Goal: Check status: Check status

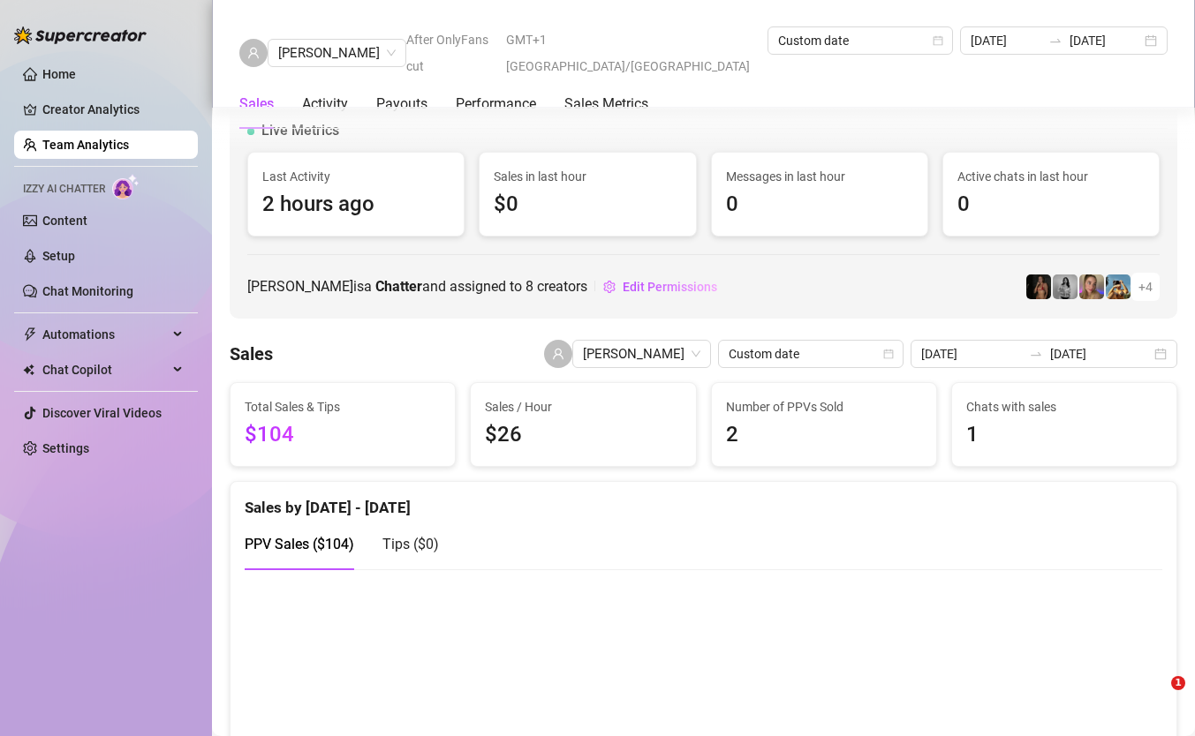
click at [76, 81] on link "Home" at bounding box center [59, 74] width 34 height 14
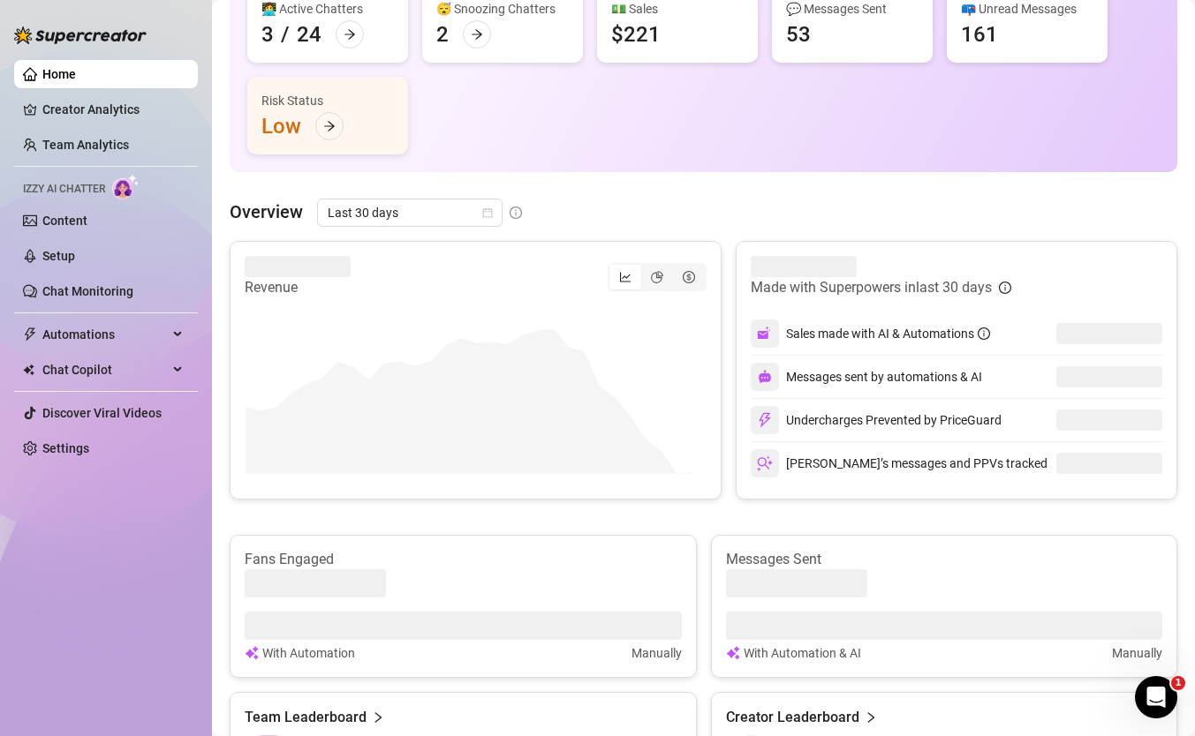
scroll to position [204, 0]
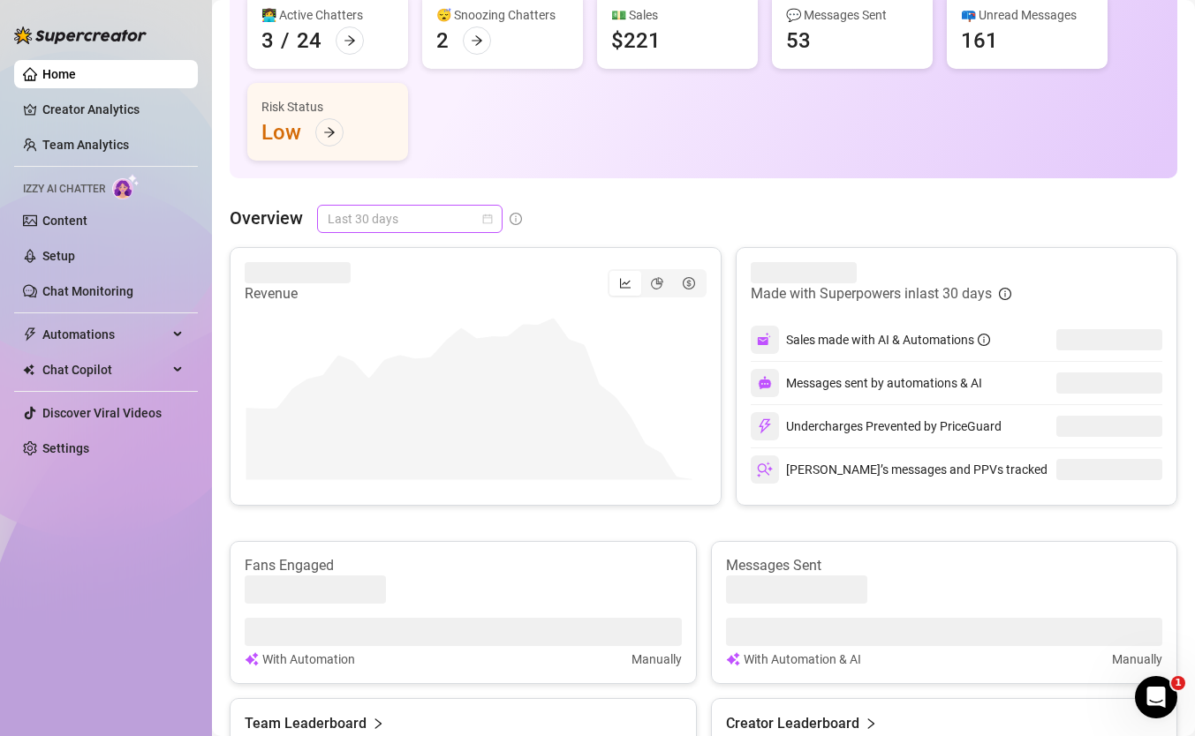
click at [385, 223] on span "Last 30 days" at bounding box center [410, 219] width 164 height 26
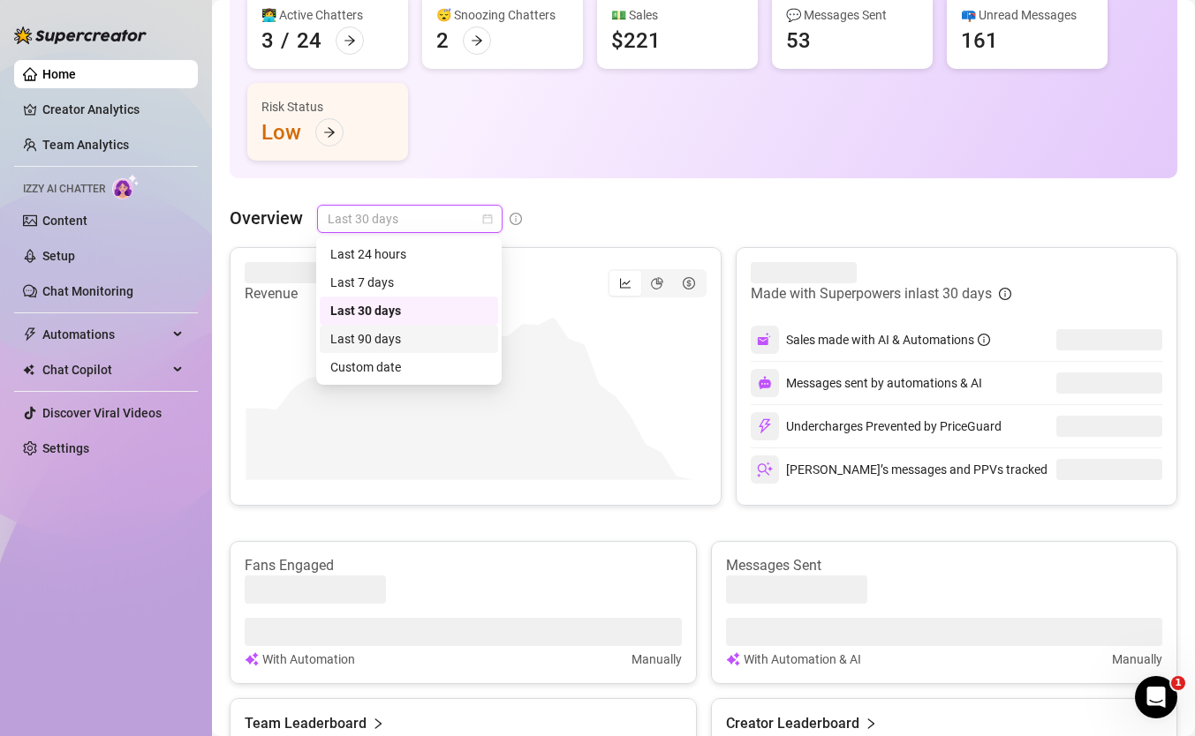
click at [398, 359] on div "Custom date" at bounding box center [408, 367] width 157 height 19
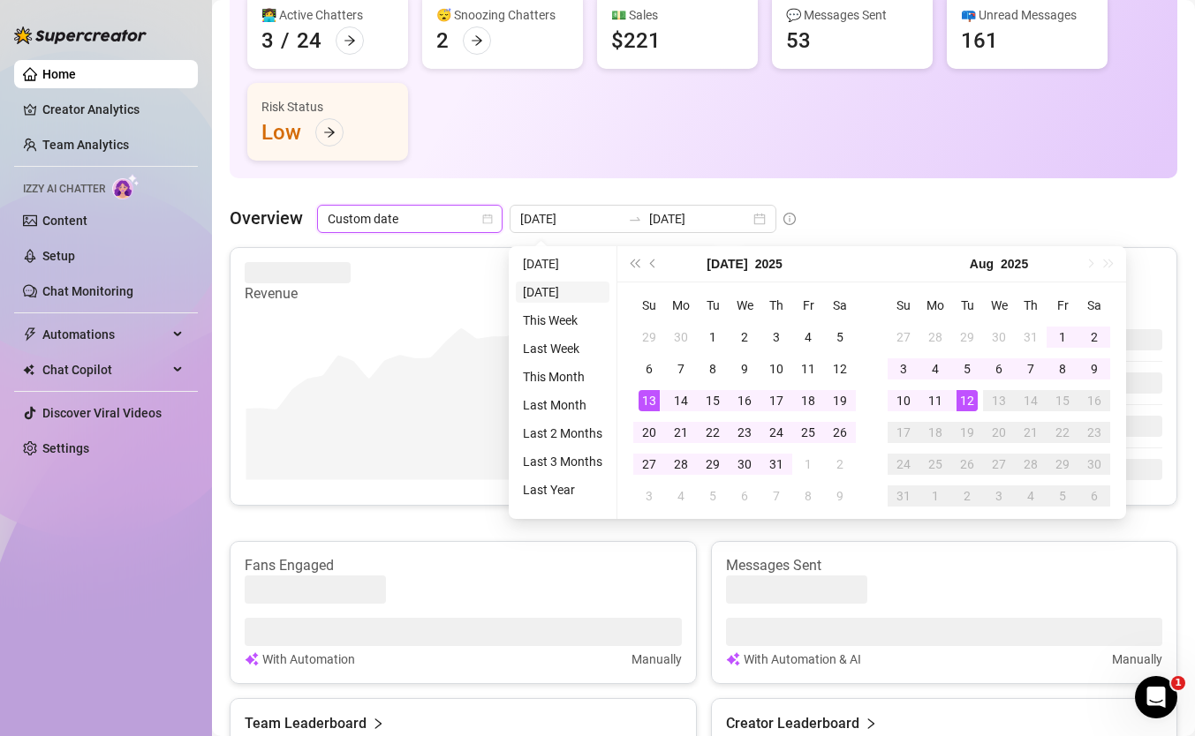
type input "[DATE]"
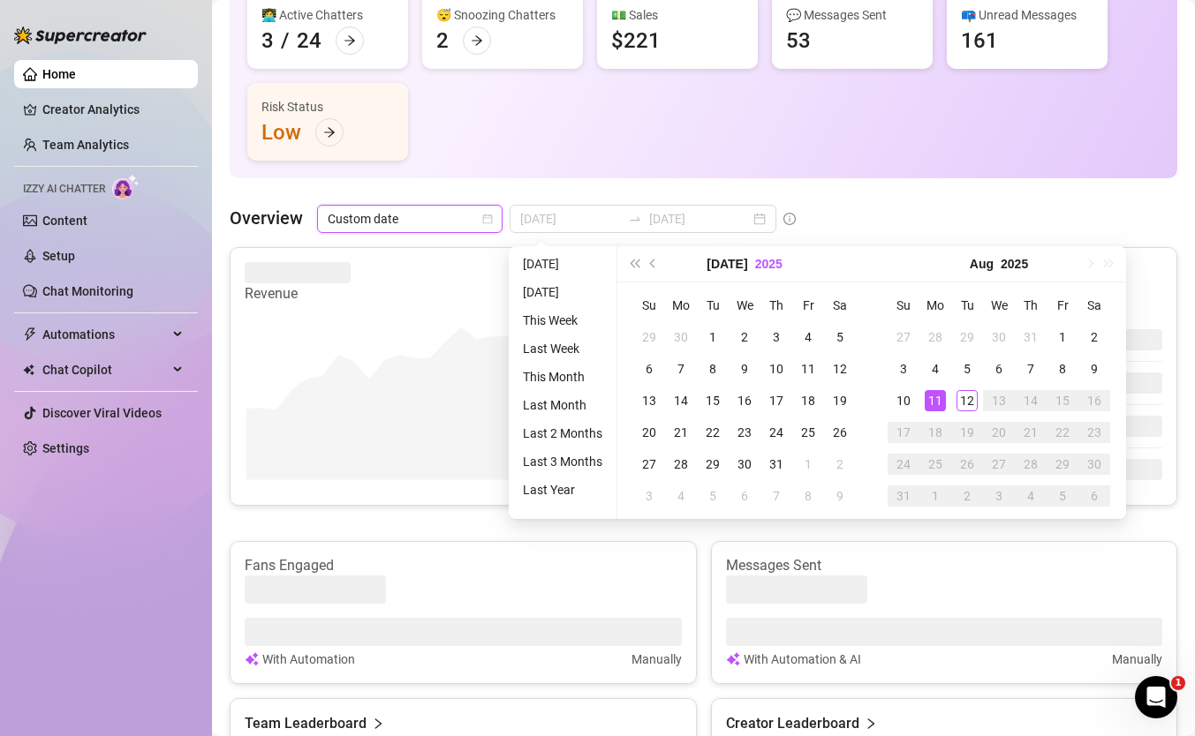
type input "[DATE]"
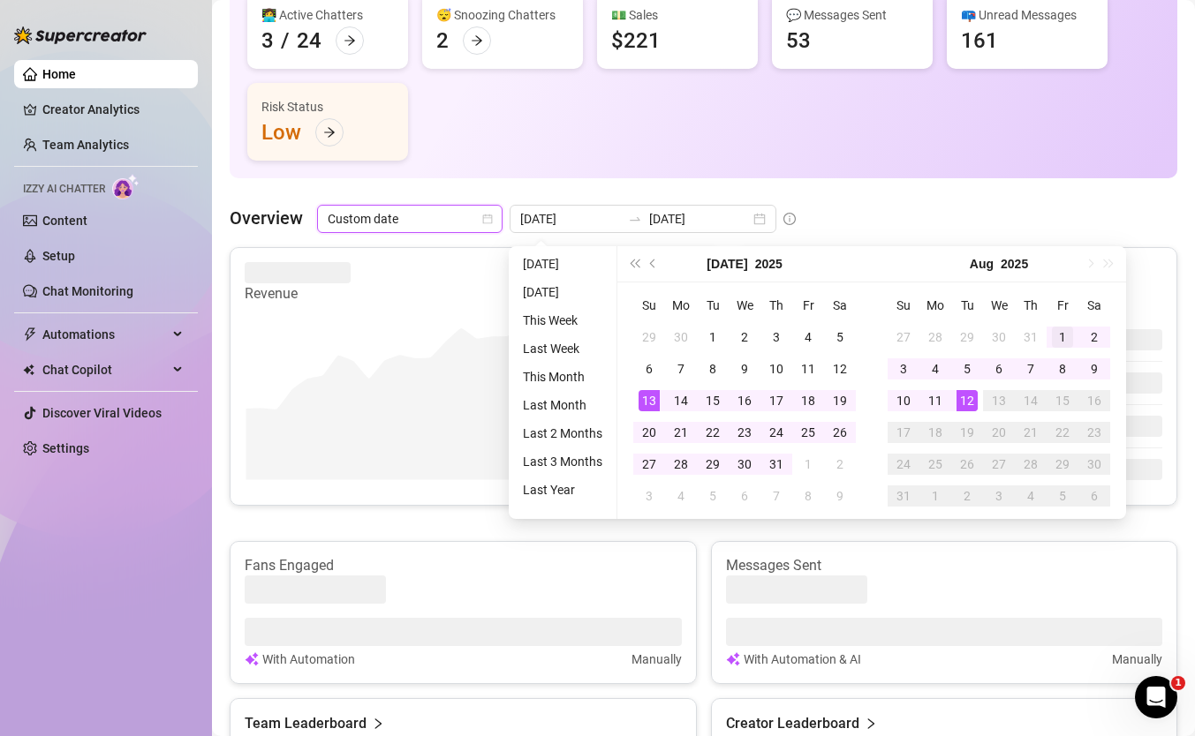
type input "[DATE]"
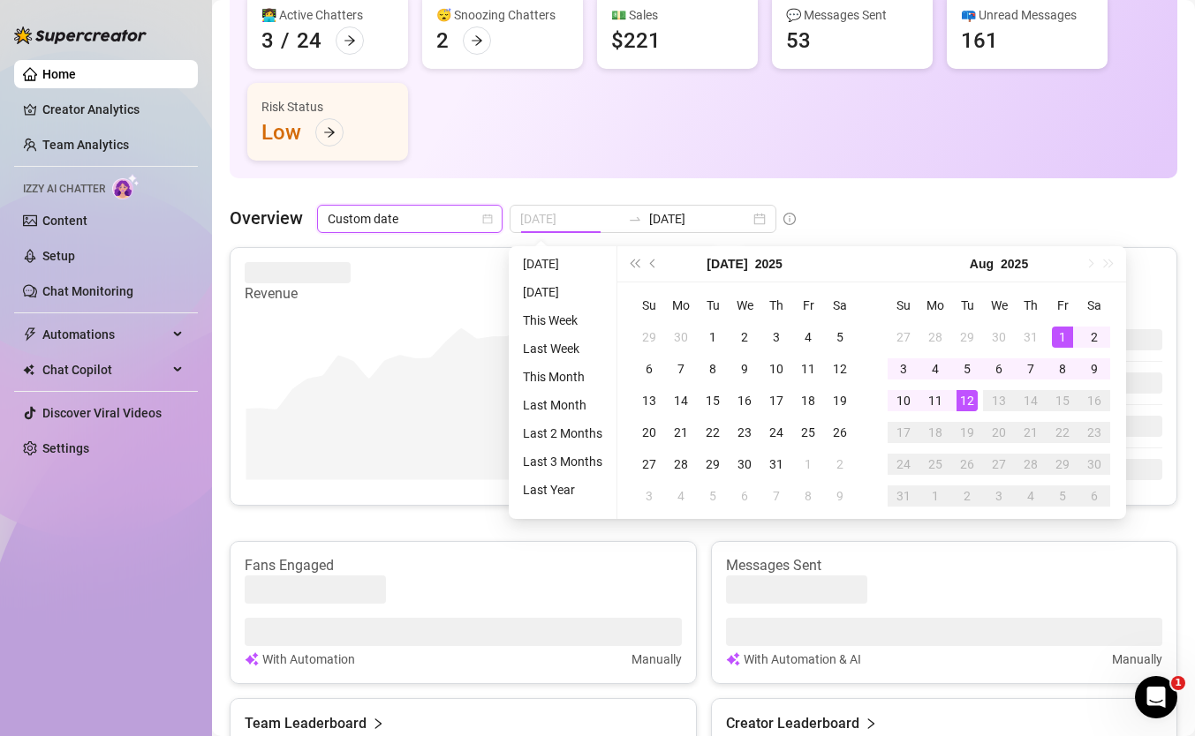
click at [1065, 339] on div "1" at bounding box center [1062, 337] width 21 height 21
type input "[DATE]"
click at [970, 397] on div "12" at bounding box center [966, 400] width 21 height 21
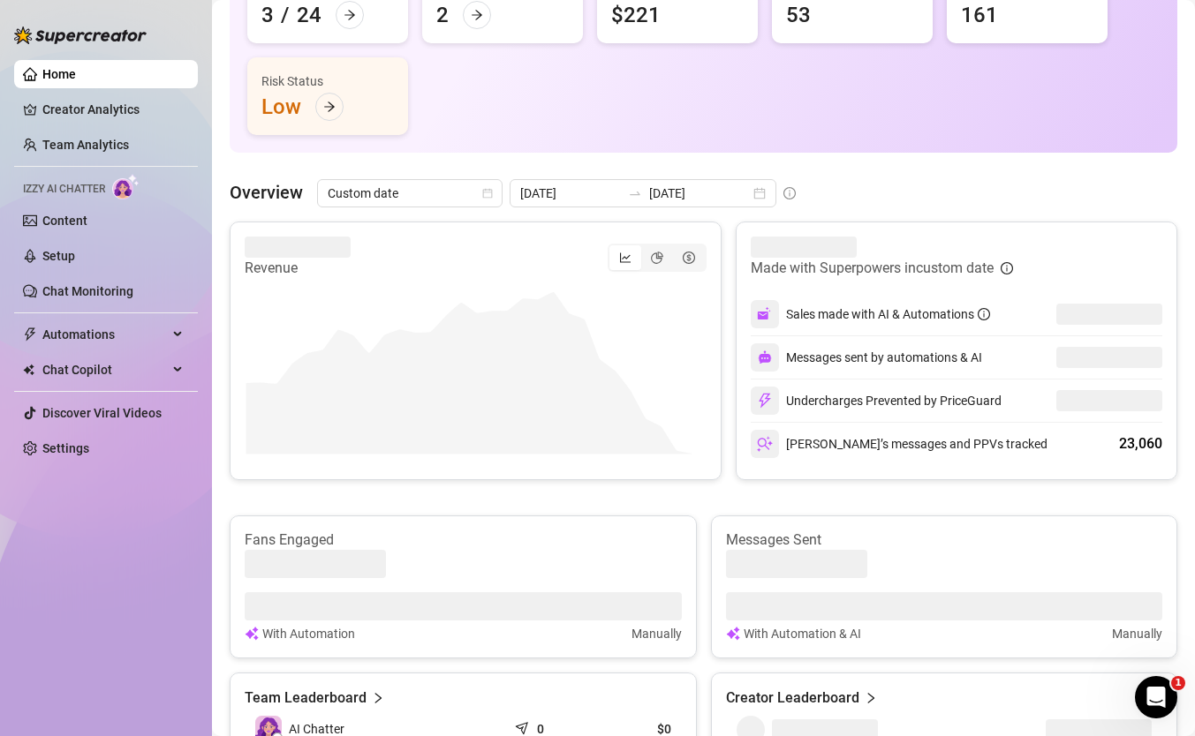
scroll to position [245, 0]
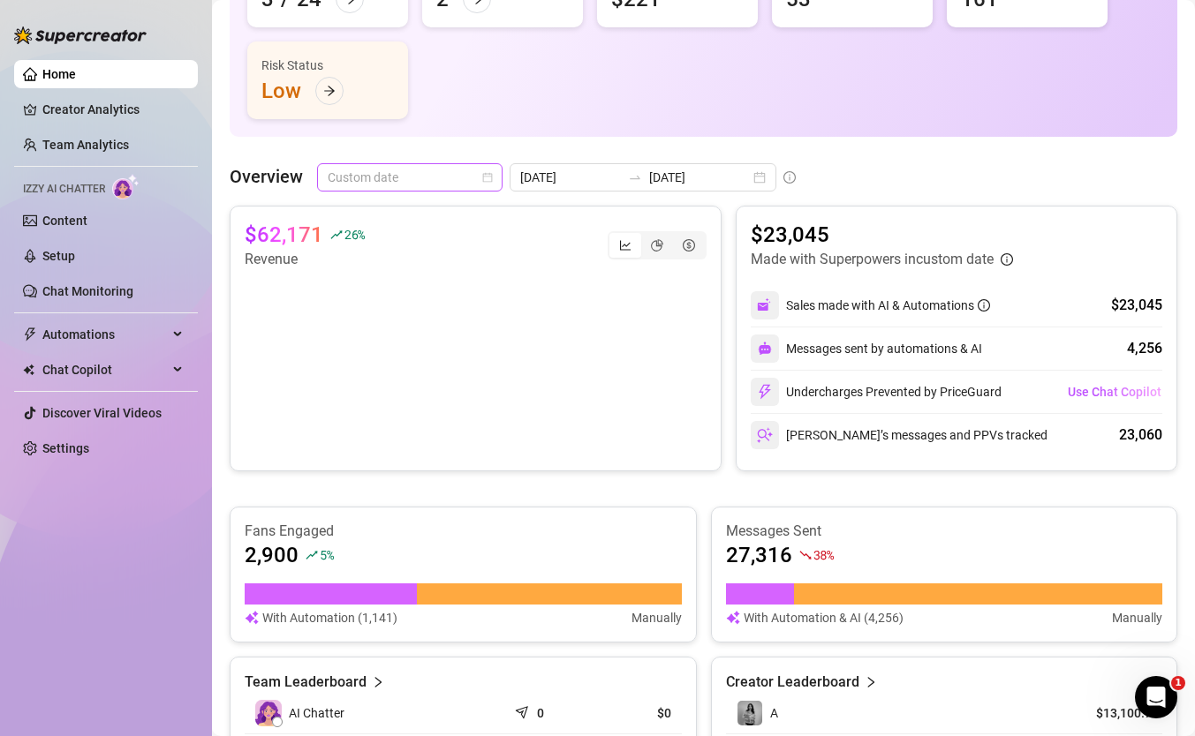
click at [398, 180] on span "Custom date" at bounding box center [410, 177] width 164 height 26
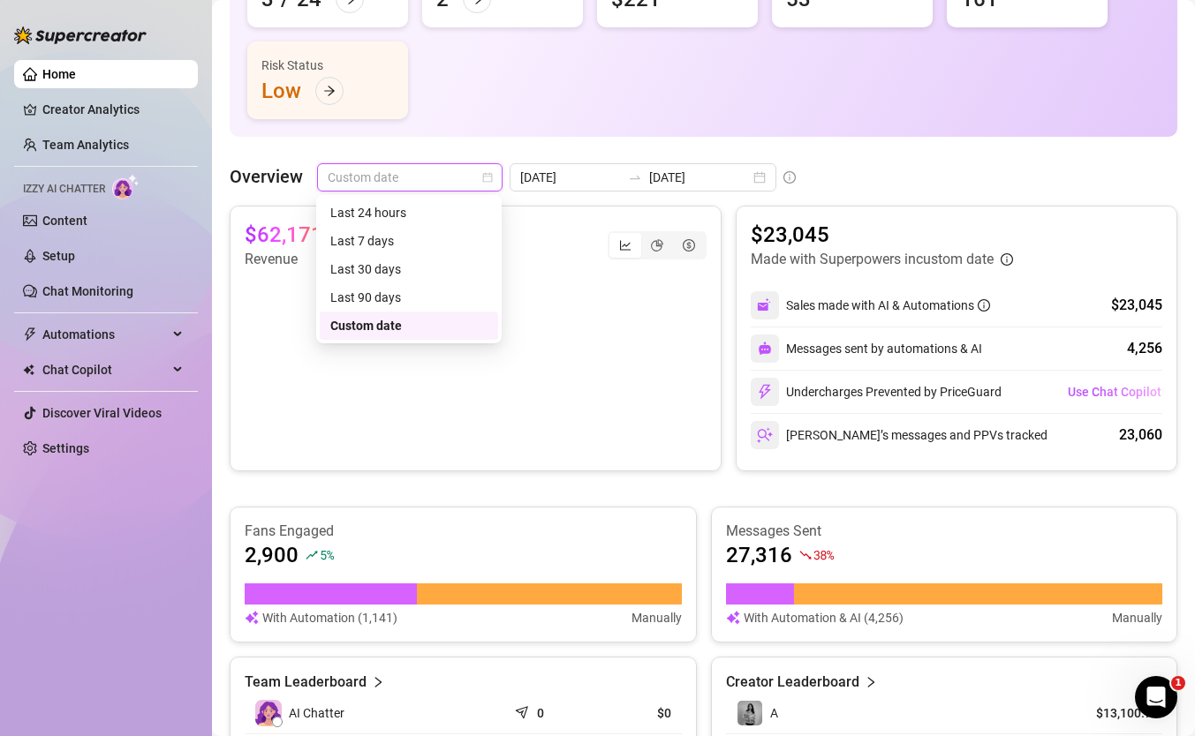
click at [611, 196] on div "Overview Custom date [DATE] [DATE] $62,171 26 % Revenue $23,045 Made with Super…" at bounding box center [703, 564] width 947 height 802
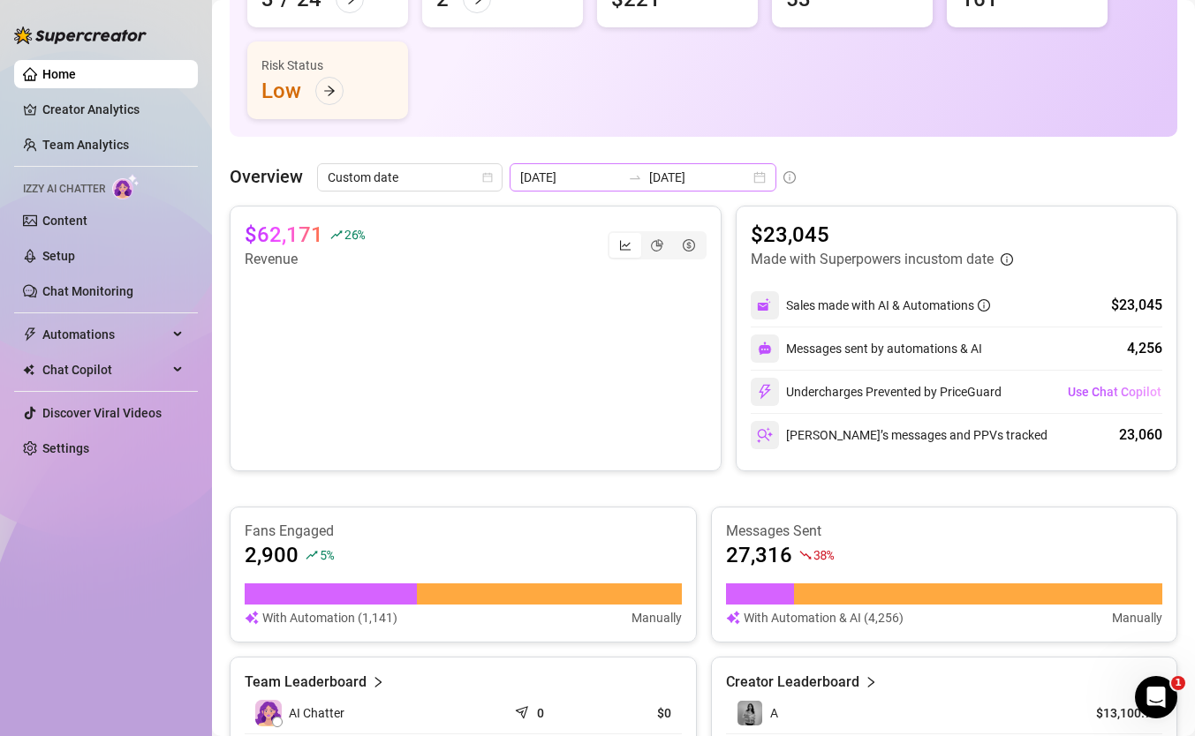
click at [630, 178] on icon "swap-right" at bounding box center [635, 178] width 11 height 4
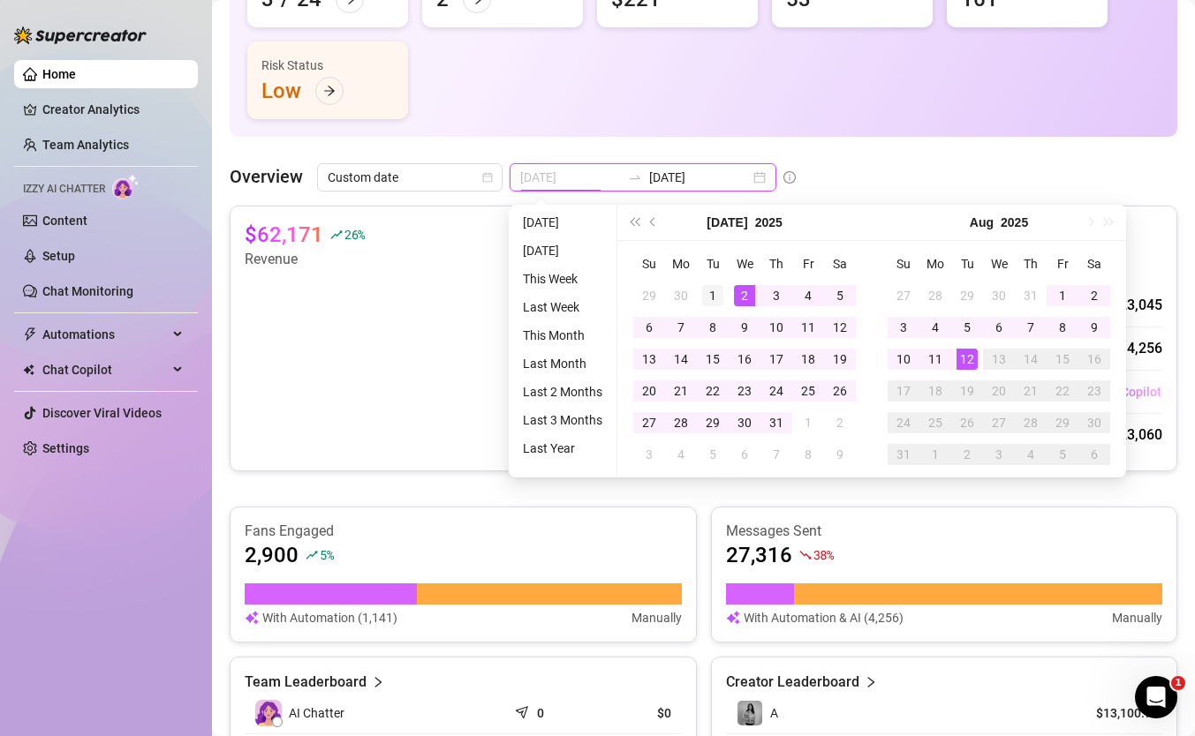
type input "[DATE]"
click at [706, 291] on div "1" at bounding box center [712, 295] width 21 height 21
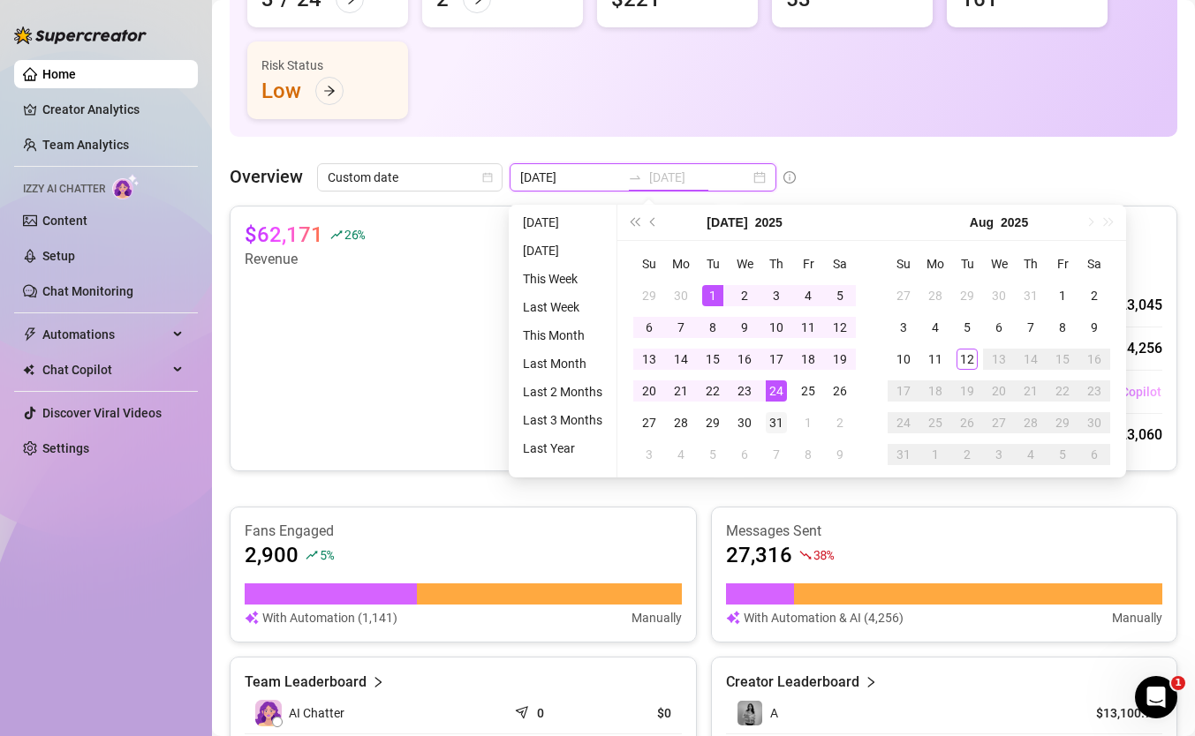
type input "[DATE]"
click at [766, 426] on div "31" at bounding box center [776, 422] width 21 height 21
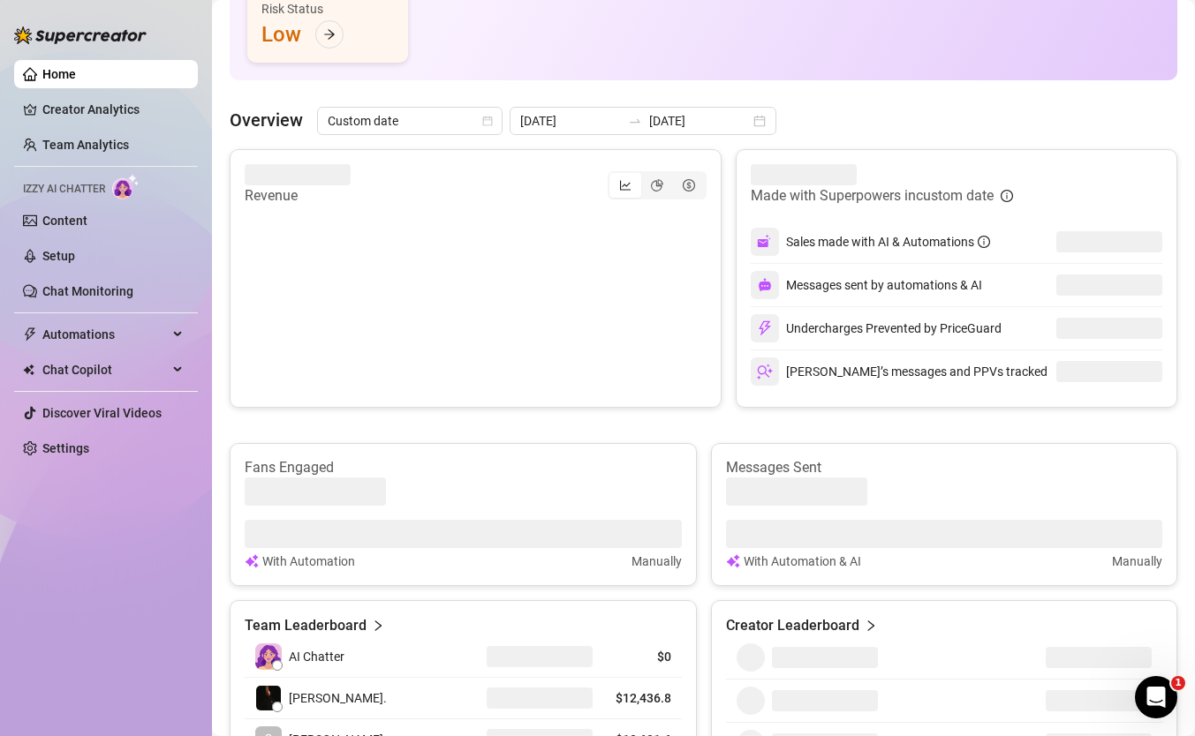
scroll to position [303, 0]
